Goal: Communication & Community: Ask a question

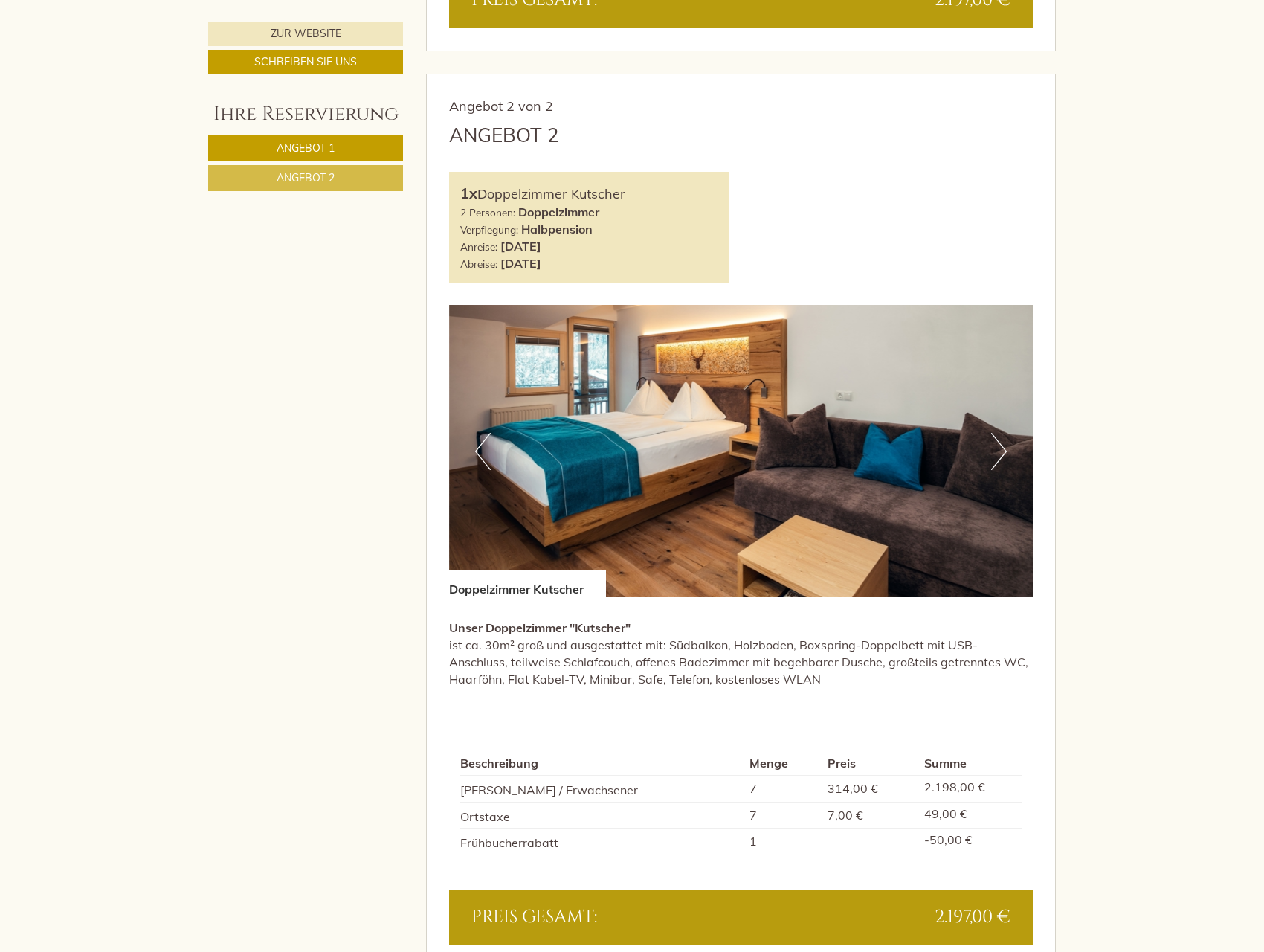
scroll to position [1265, 0]
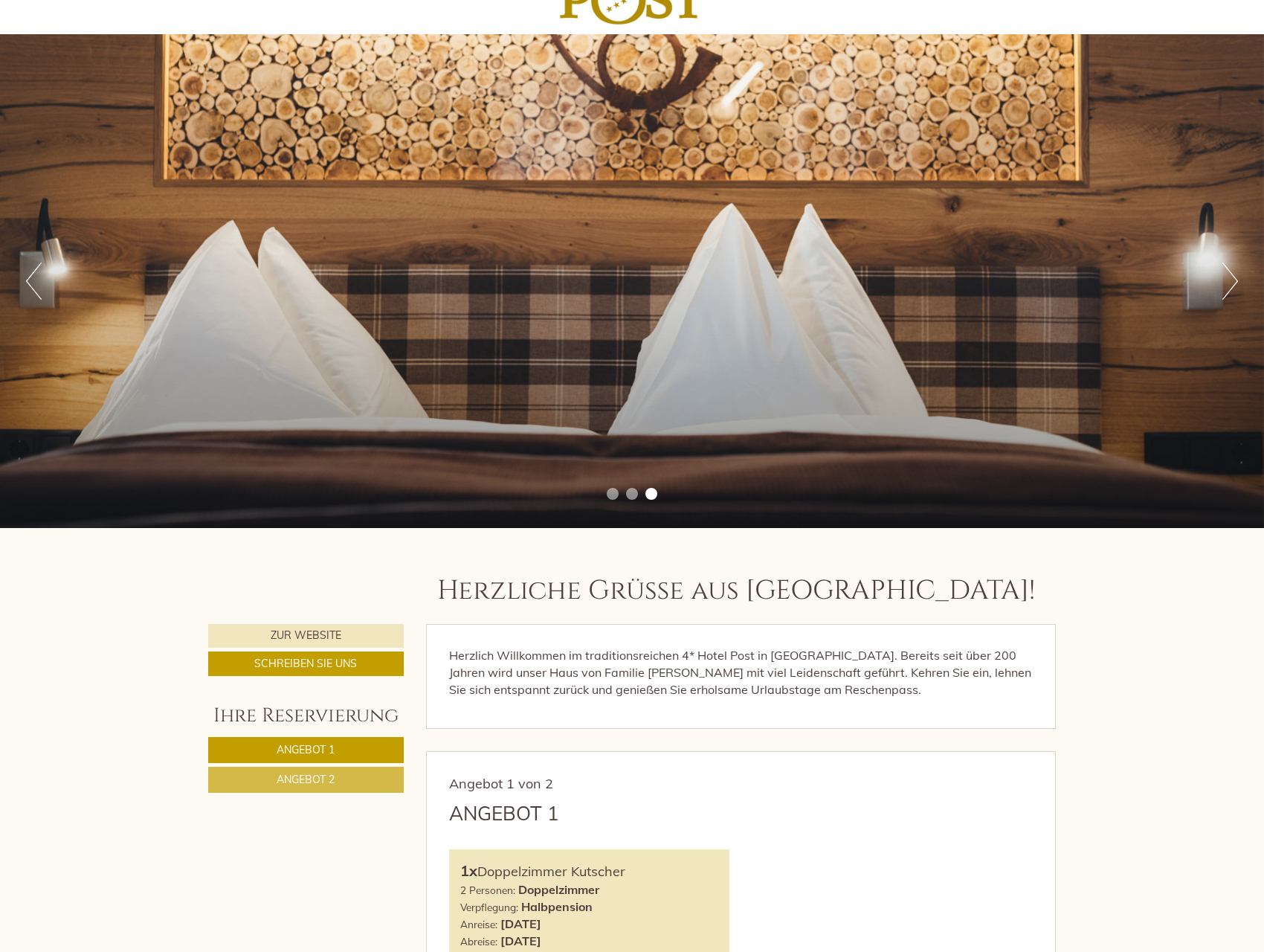
scroll to position [0, 0]
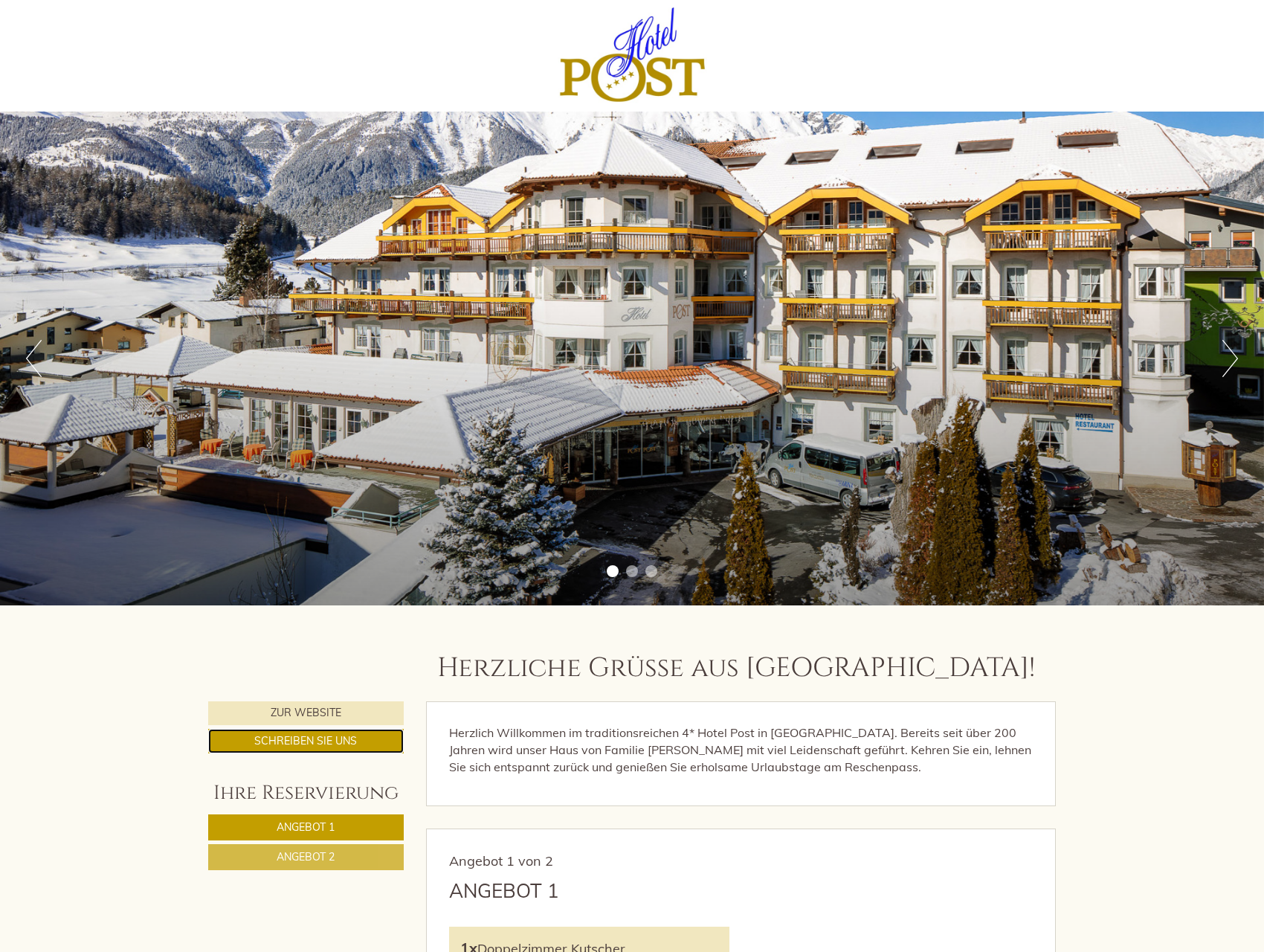
click at [361, 737] on link "Schreiben Sie uns" at bounding box center [305, 741] width 196 height 25
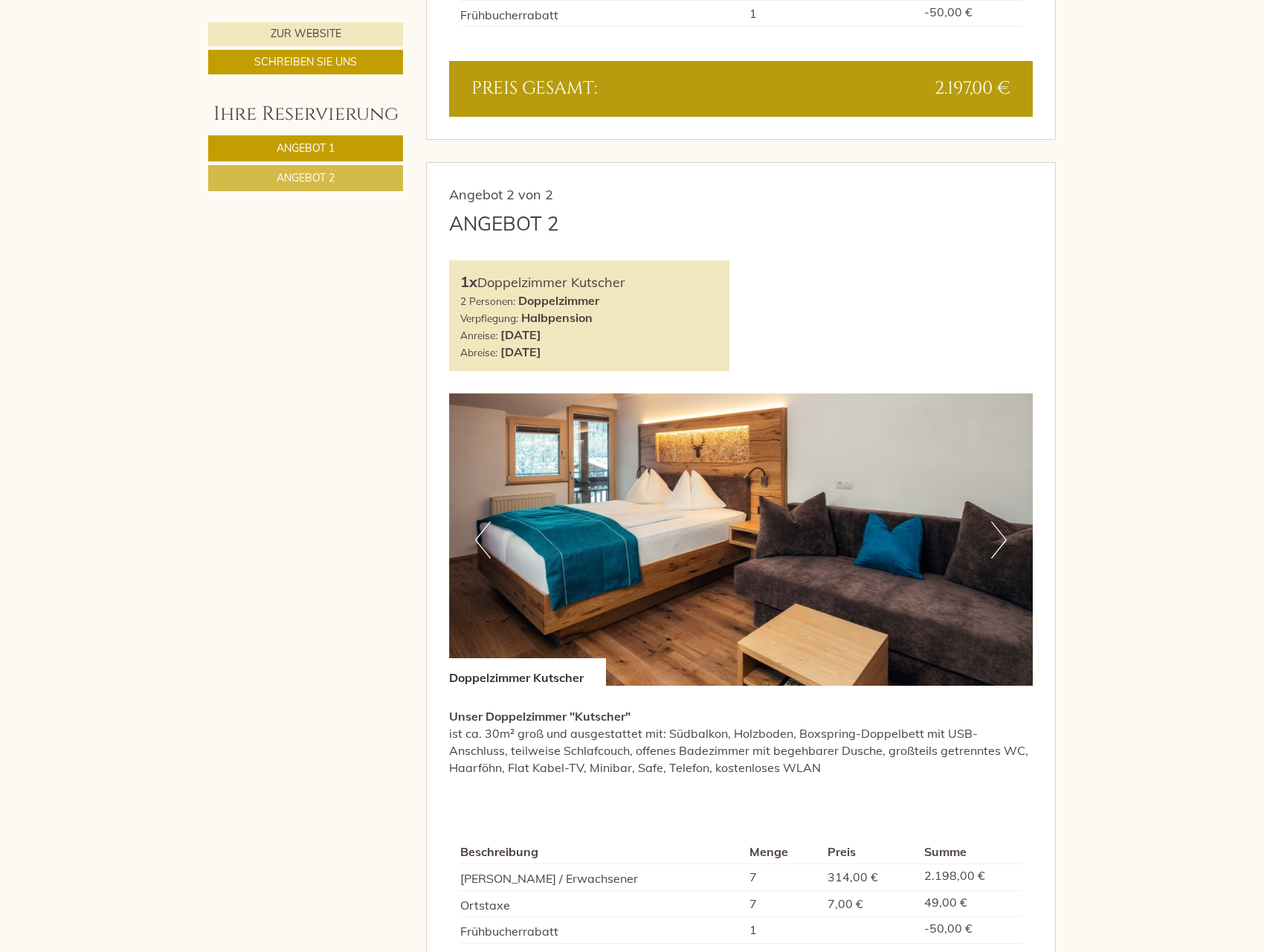
scroll to position [3497, 0]
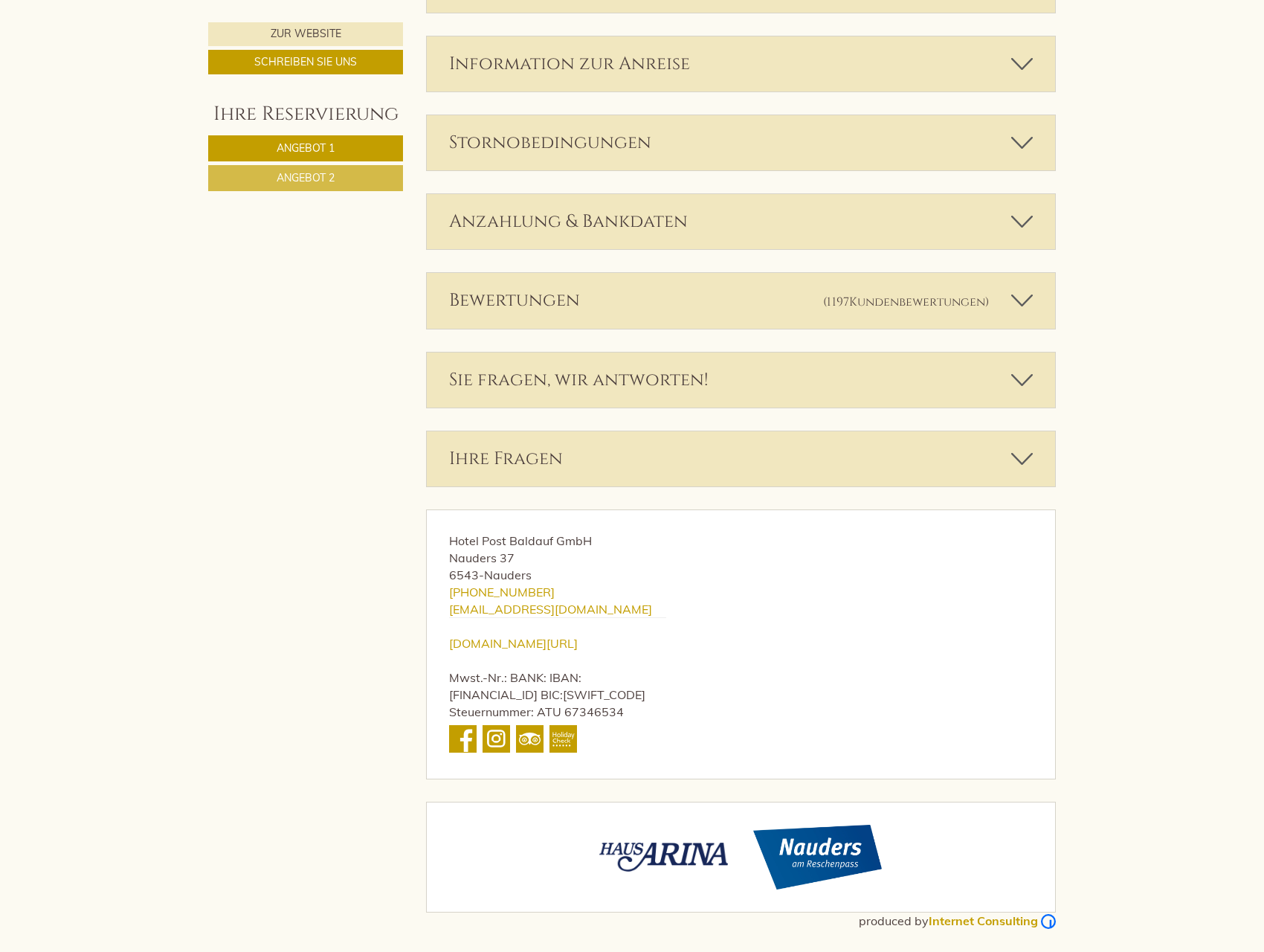
click at [1021, 379] on icon at bounding box center [1022, 380] width 21 height 25
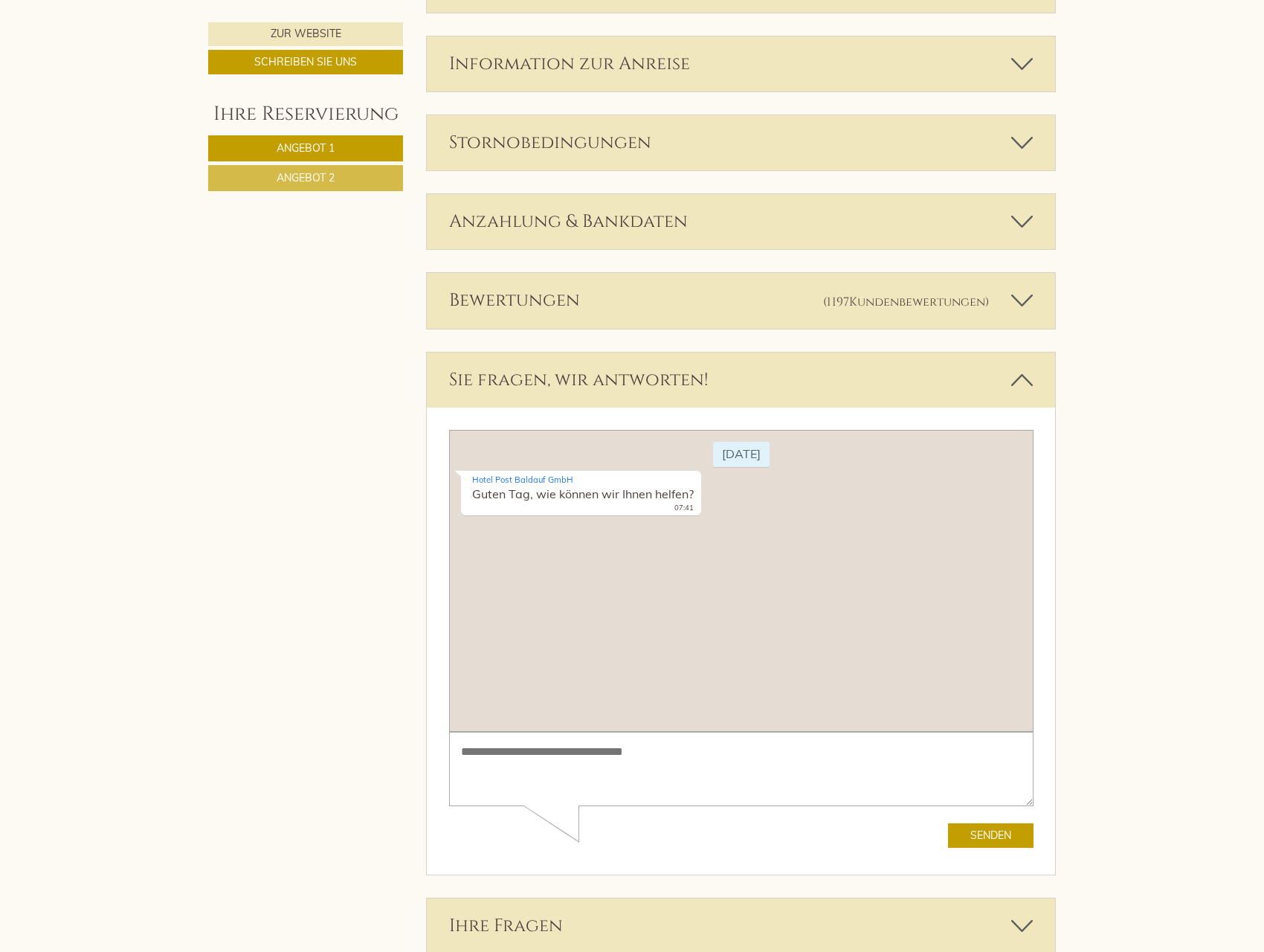
click at [1021, 379] on icon at bounding box center [1022, 380] width 21 height 25
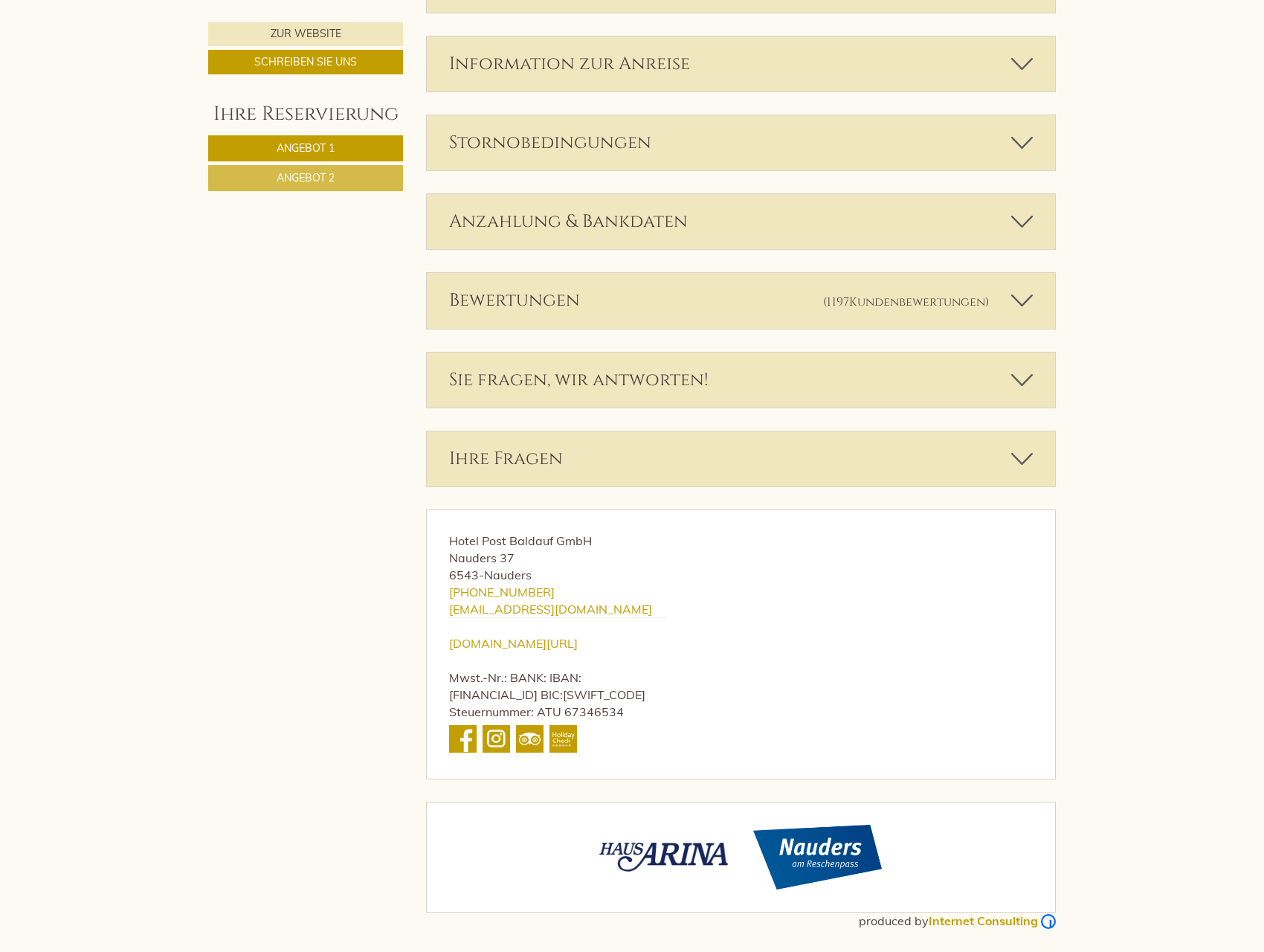
click at [1026, 453] on icon at bounding box center [1022, 459] width 21 height 25
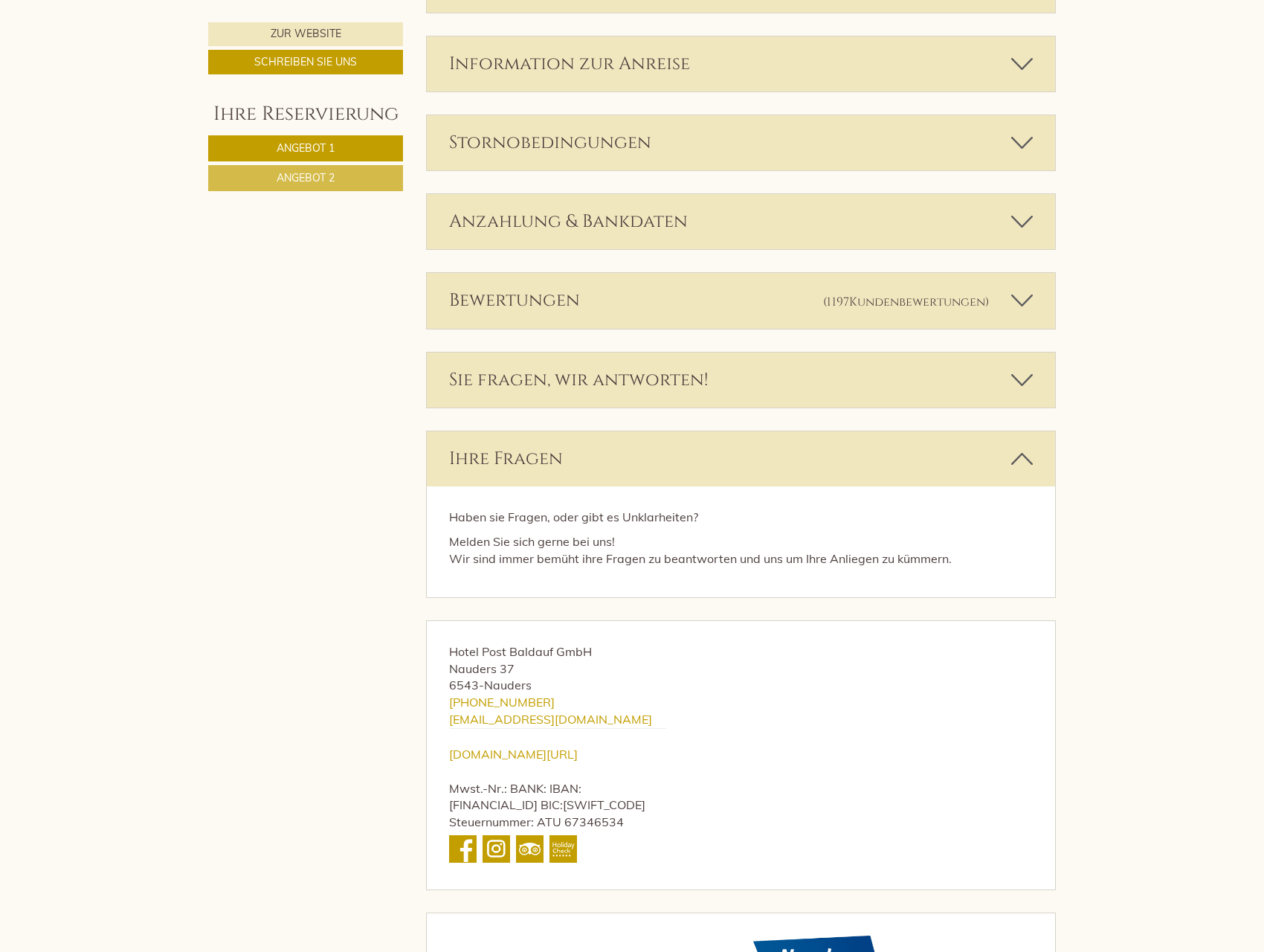
click at [1026, 453] on icon at bounding box center [1022, 459] width 21 height 25
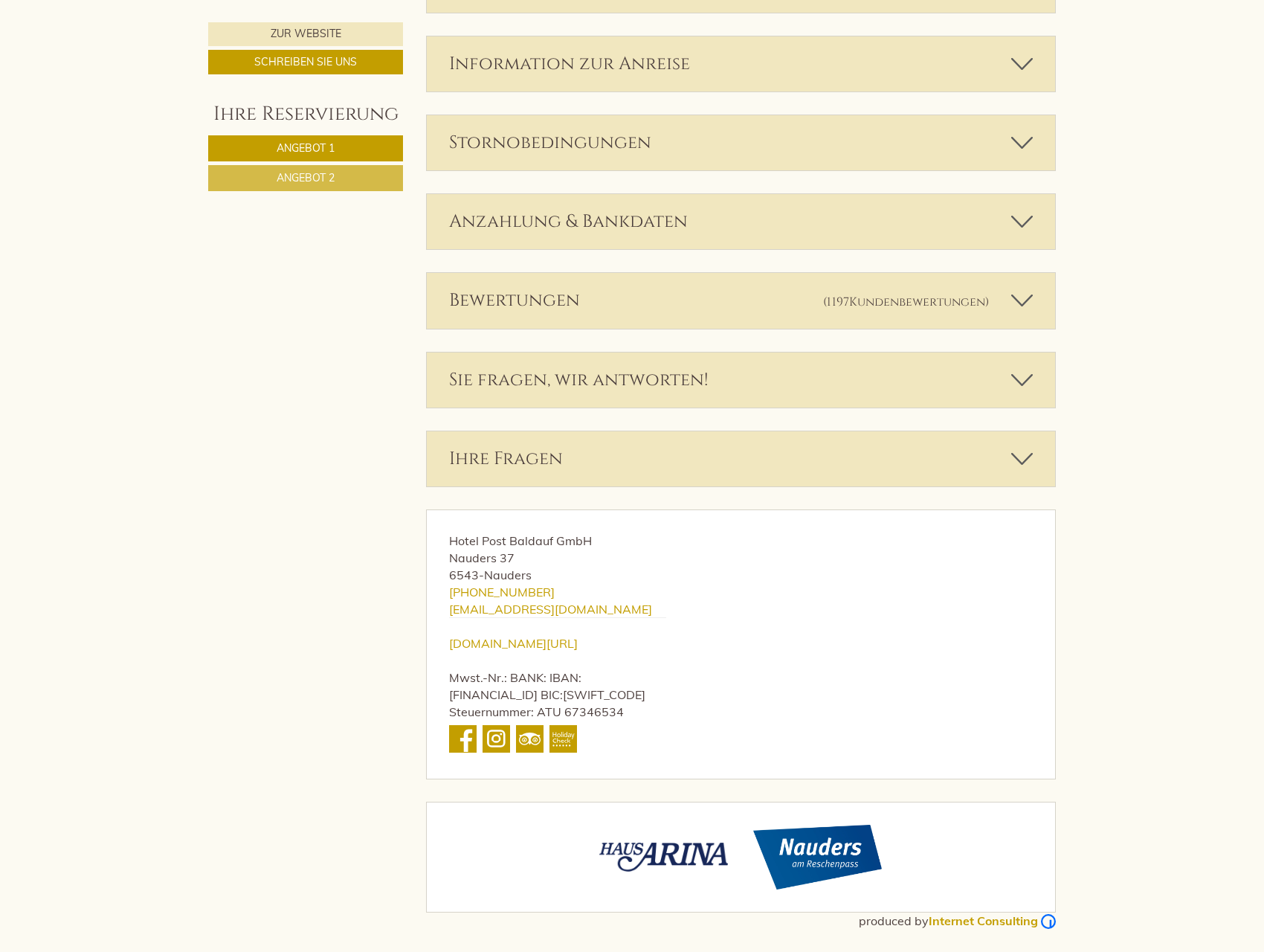
click at [1032, 443] on div "Ihre Fragen" at bounding box center [742, 459] width 629 height 55
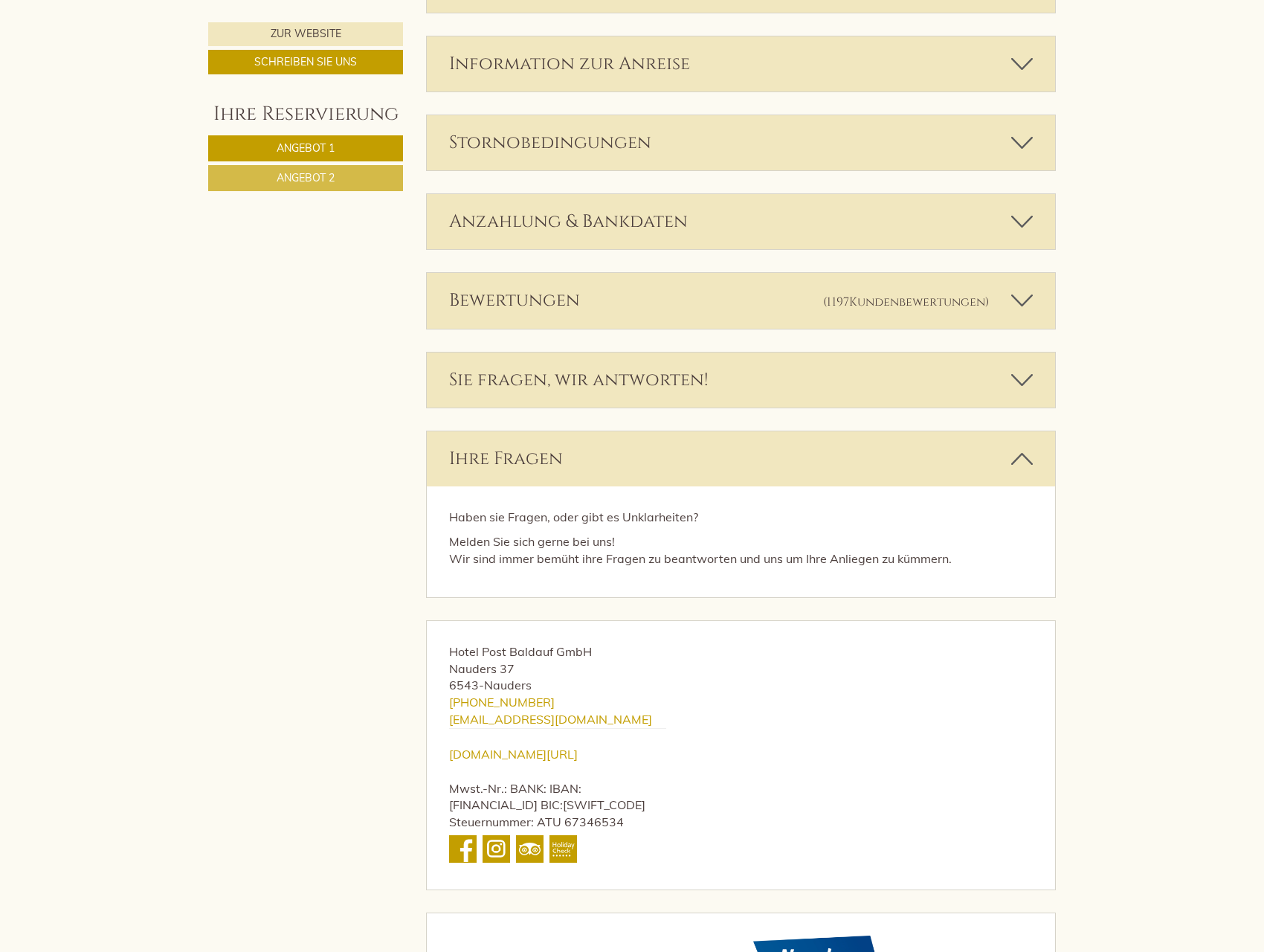
click at [771, 533] on p "Melden Sie sich gerne bei uns! Wir sind immer bemüht ihre Fragen zu beantworten…" at bounding box center [742, 550] width 584 height 35
drag, startPoint x: 1022, startPoint y: 453, endPoint x: 1020, endPoint y: 427, distance: 26.1
click at [1021, 452] on icon at bounding box center [1022, 459] width 21 height 25
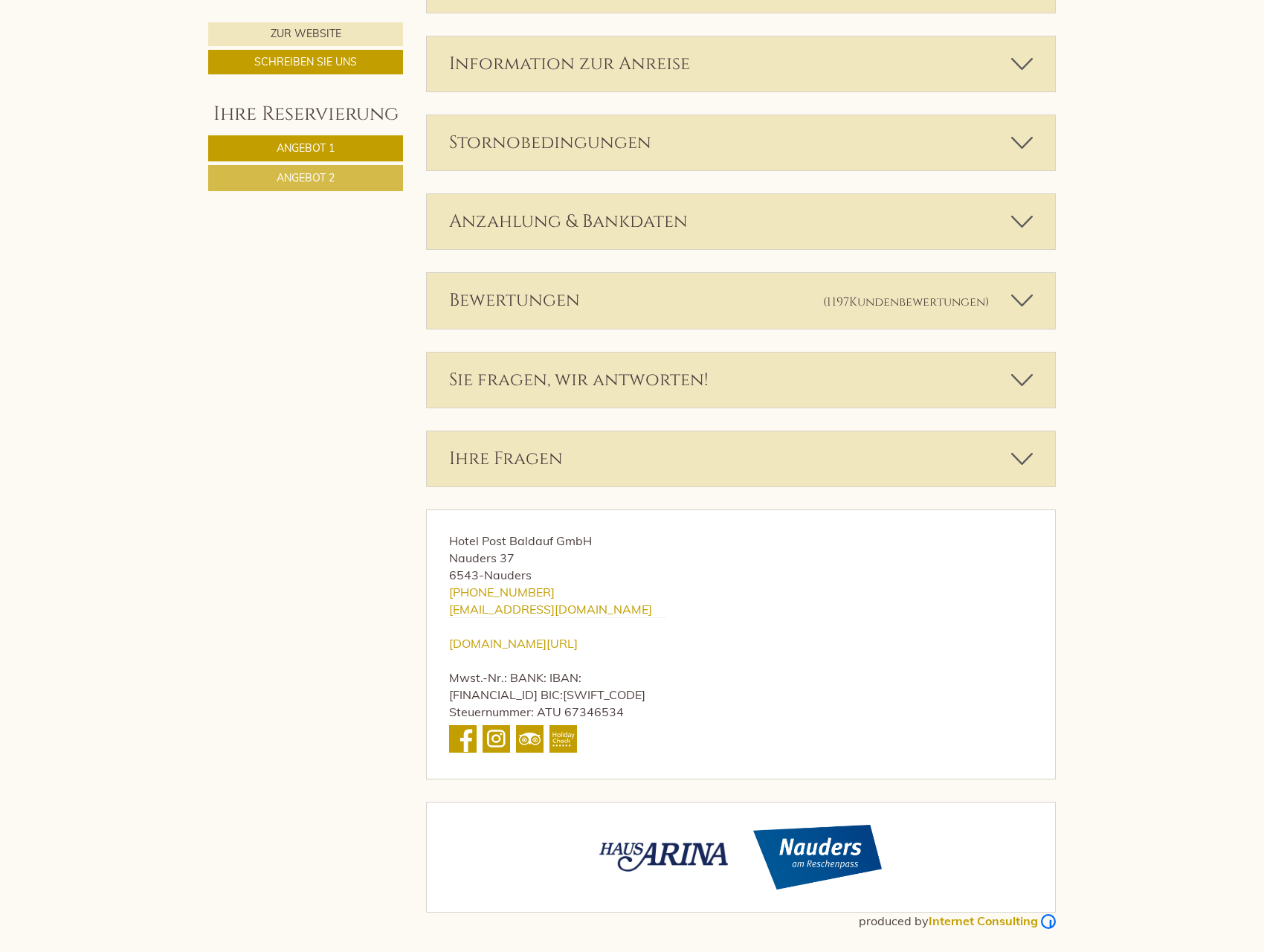
click at [1017, 395] on div "Sie fragen, wir antworten!" at bounding box center [742, 380] width 629 height 55
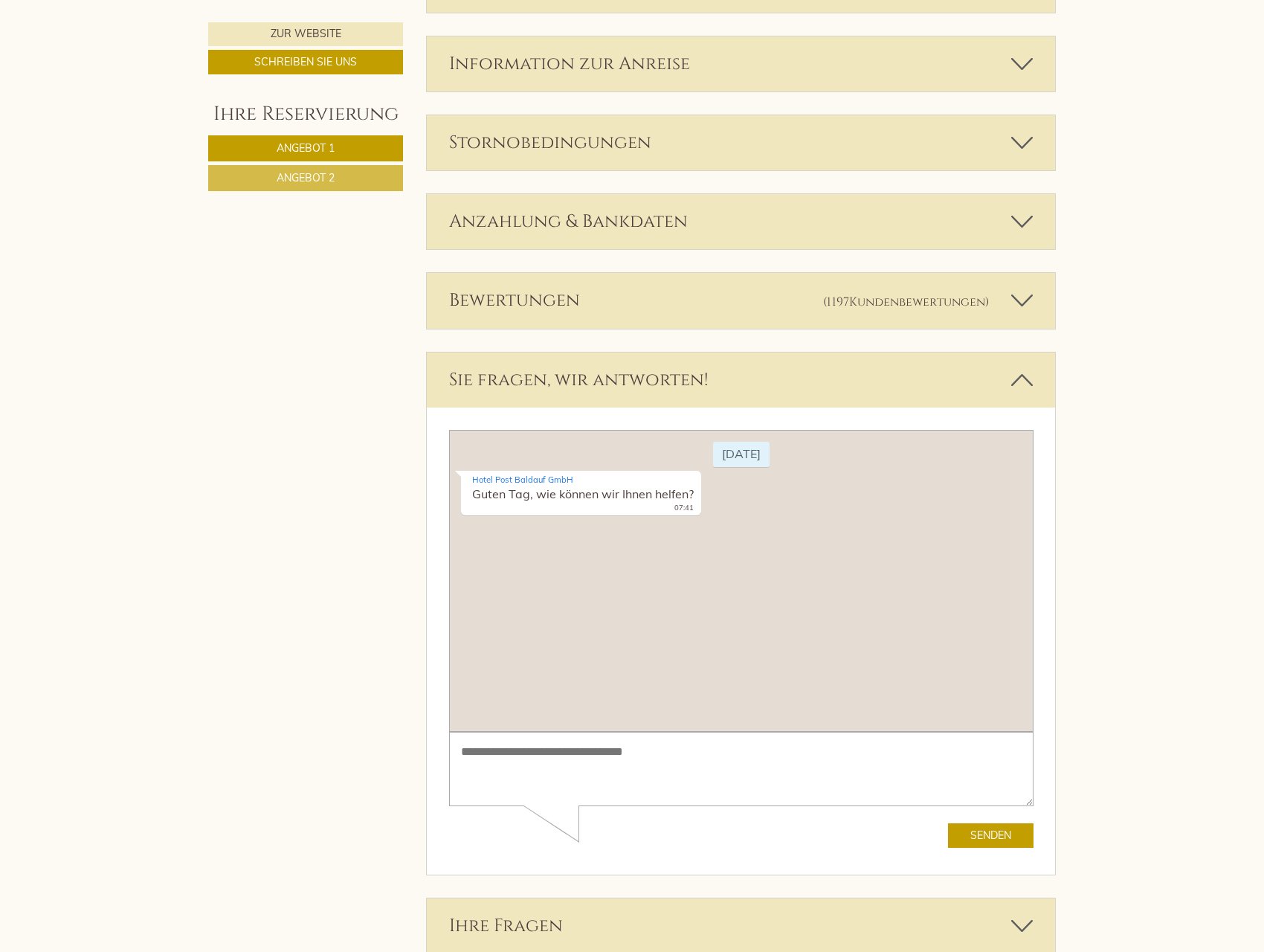
click at [744, 533] on div "[DATE] Hotel Post Baldauf GmbH Guten Tag, wie können wir Ihnen helfen? 07:41" at bounding box center [741, 580] width 584 height 302
click at [609, 818] on form "Senden" at bounding box center [741, 789] width 584 height 116
click at [610, 782] on textarea at bounding box center [741, 769] width 584 height 75
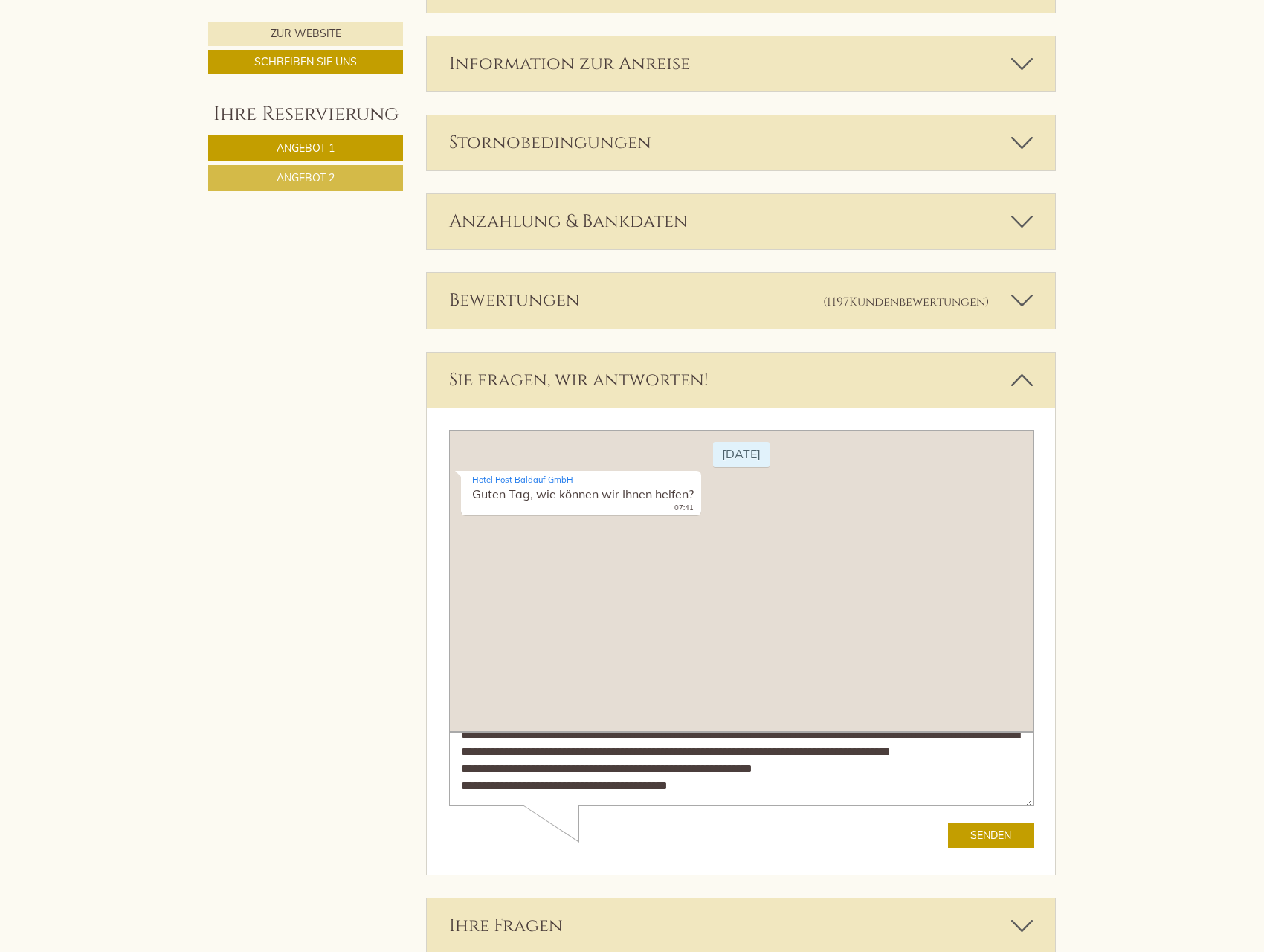
scroll to position [90, 0]
type textarea "**********"
click at [988, 824] on button "Senden" at bounding box center [990, 835] width 86 height 25
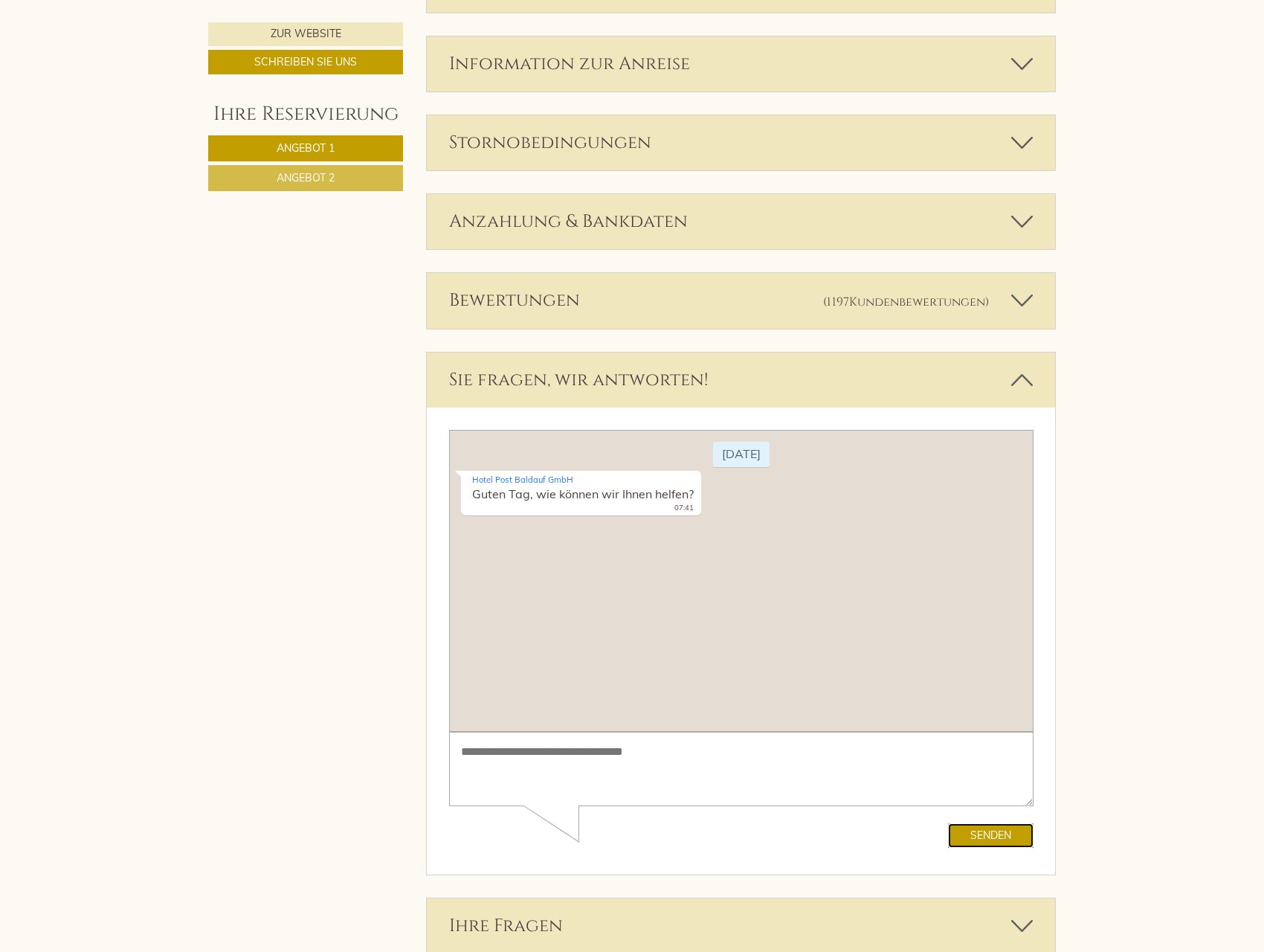
scroll to position [51, 0]
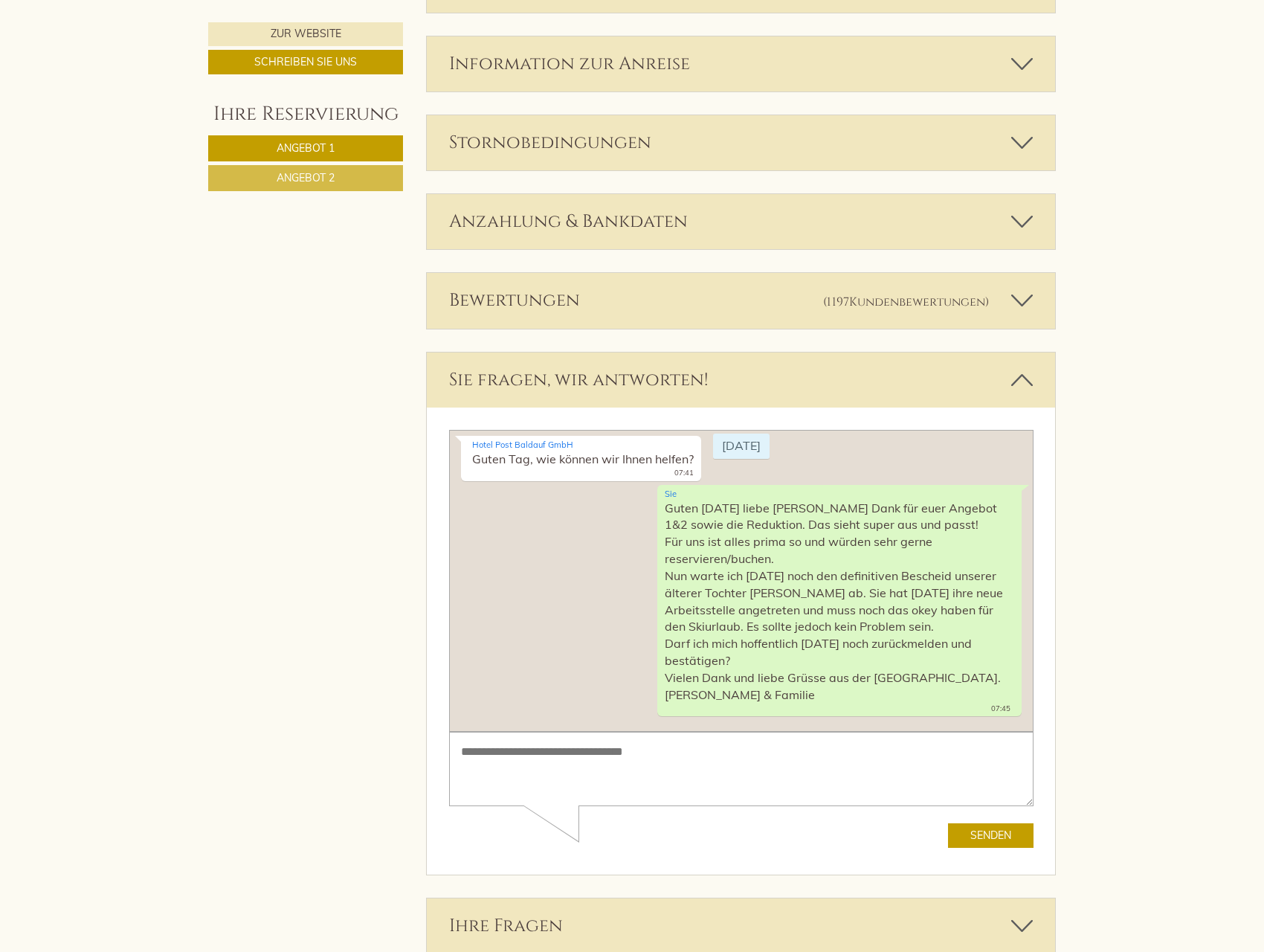
click at [680, 767] on textarea at bounding box center [741, 769] width 584 height 75
